Goal: Navigation & Orientation: Find specific page/section

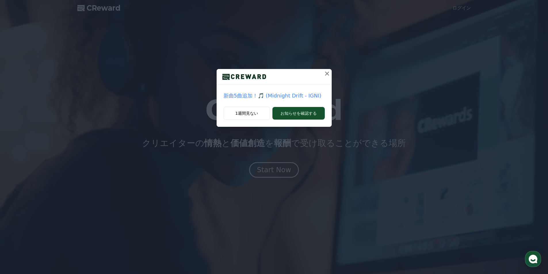
click at [327, 76] on icon at bounding box center [327, 73] width 7 height 7
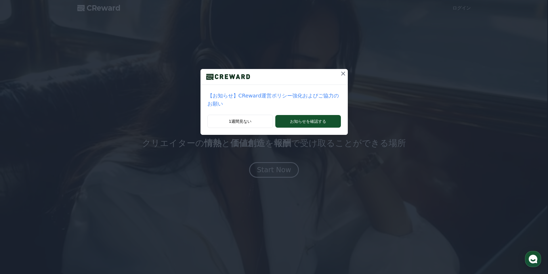
click at [341, 72] on icon at bounding box center [343, 74] width 4 height 4
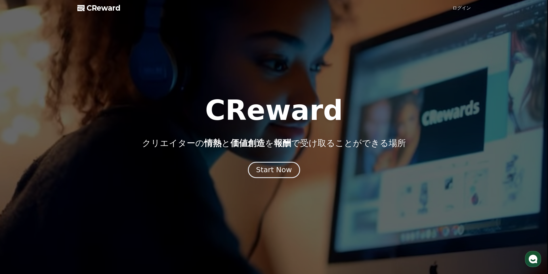
click at [281, 174] on div "Start Now" at bounding box center [274, 170] width 36 height 10
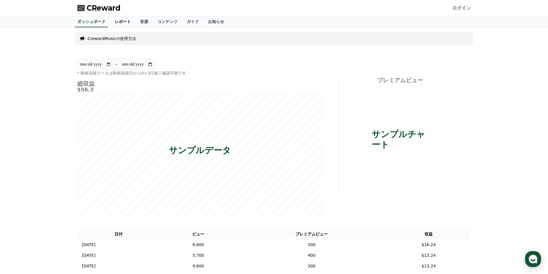
click at [118, 20] on link "レポート" at bounding box center [122, 21] width 25 height 11
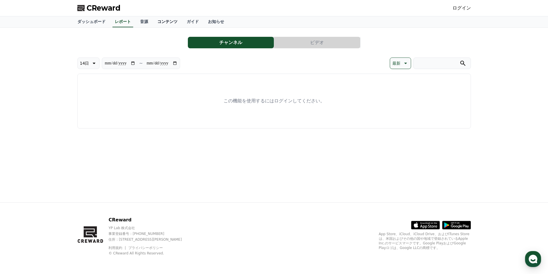
click at [160, 21] on link "コンテンツ" at bounding box center [167, 21] width 29 height 11
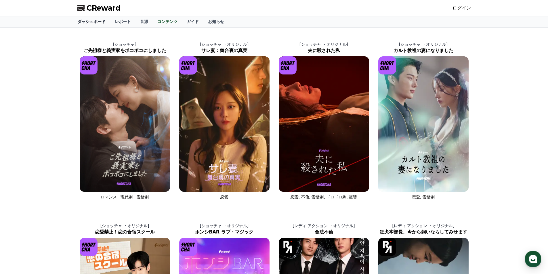
click at [95, 23] on link "ダッシュボード" at bounding box center [91, 21] width 37 height 11
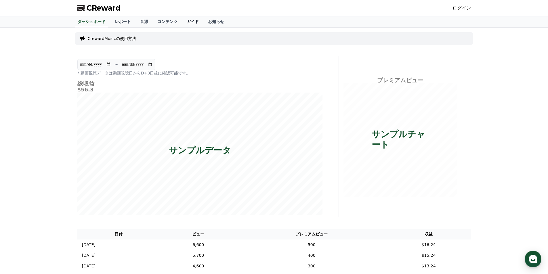
click at [182, 22] on link "ガイド" at bounding box center [192, 21] width 21 height 11
